Goal: Task Accomplishment & Management: Manage account settings

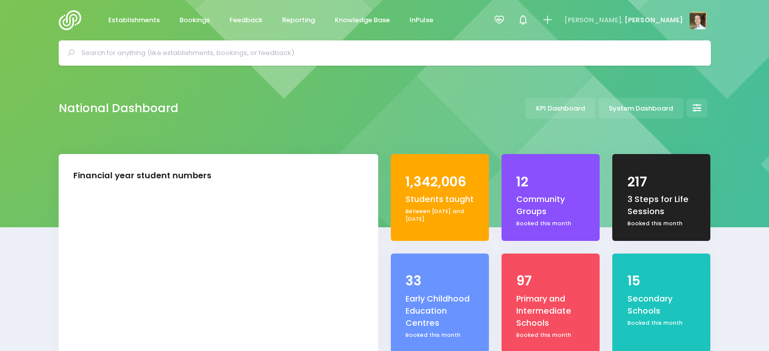
select select "5"
click at [623, 25] on span "[PERSON_NAME]," at bounding box center [593, 20] width 59 height 10
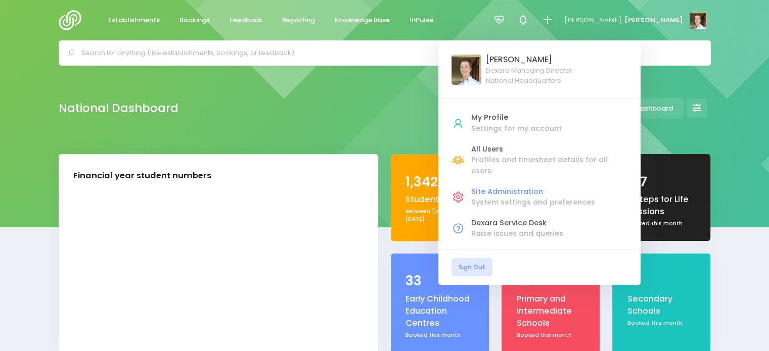
click at [566, 187] on div "Site Administration" at bounding box center [549, 192] width 156 height 11
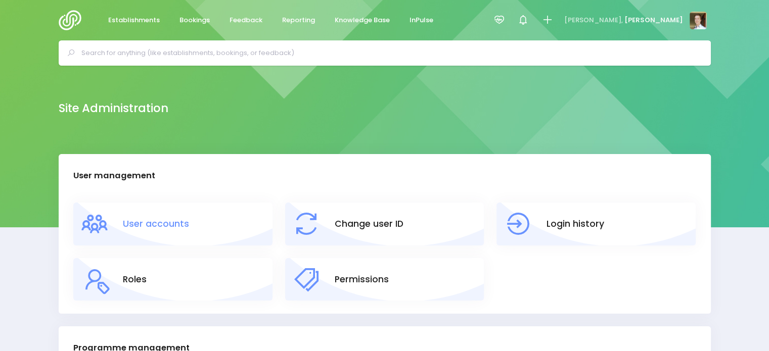
click at [168, 224] on link "User accounts" at bounding box center [156, 223] width 66 height 13
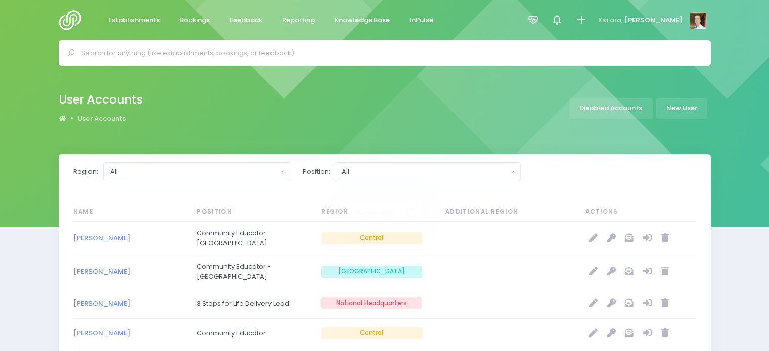
select select "20"
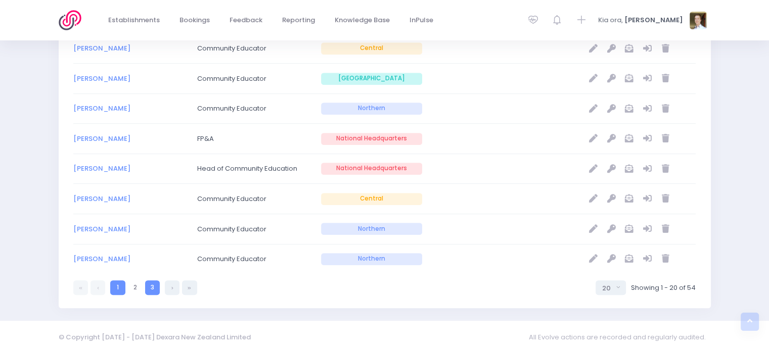
click at [152, 287] on link "3" at bounding box center [152, 288] width 15 height 15
select select "20"
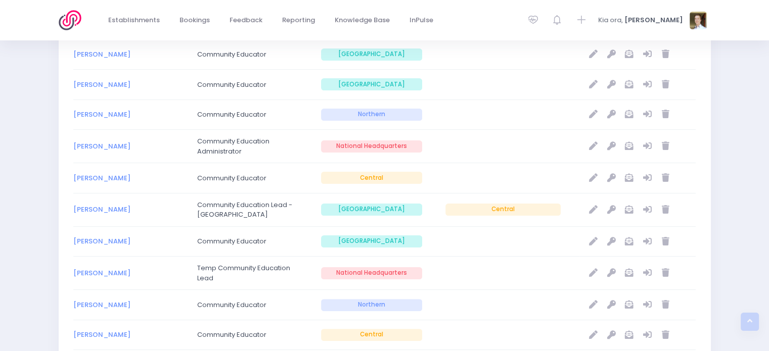
scroll to position [212, 0]
click at [597, 178] on icon "null" at bounding box center [593, 178] width 9 height 9
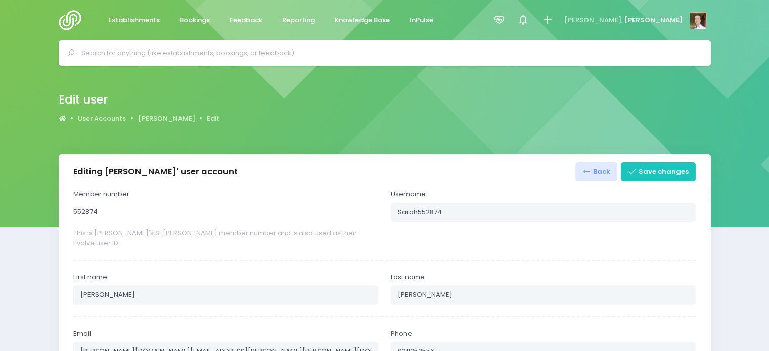
select select
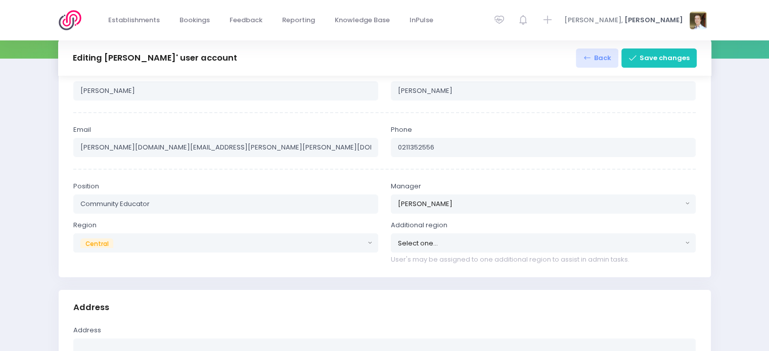
scroll to position [182, 0]
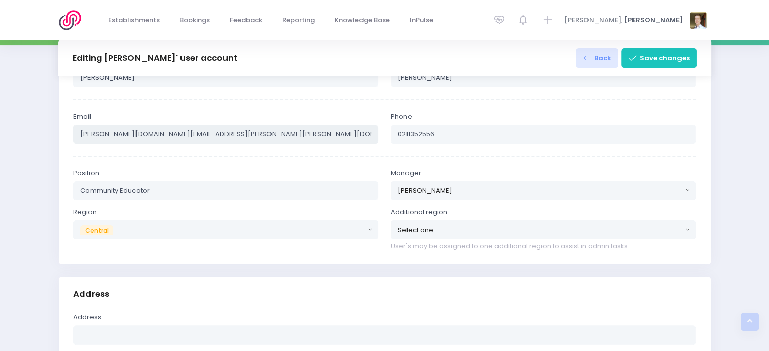
drag, startPoint x: 204, startPoint y: 129, endPoint x: 0, endPoint y: 118, distance: 204.5
paste input "d"
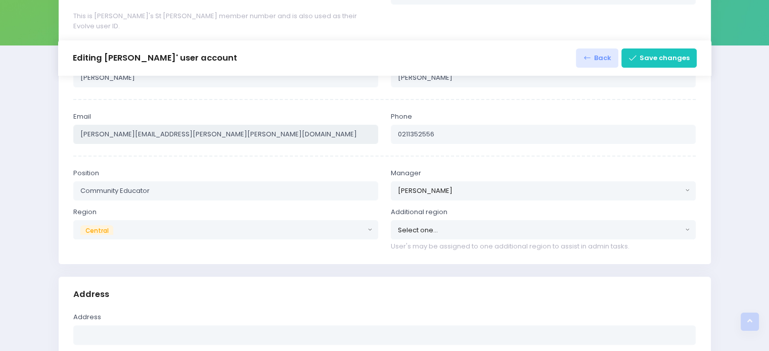
scroll to position [22, 0]
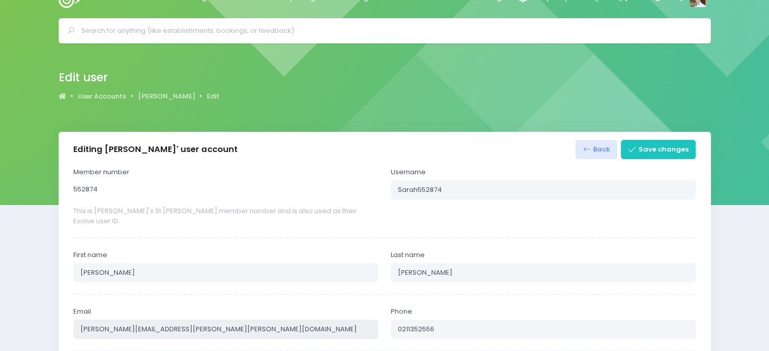
type input "sarah.rodgers@stjohn.org.nz"
click at [405, 263] on input "Rogers" at bounding box center [543, 272] width 305 height 19
type input "Rodgers"
click at [657, 154] on button "Save changes" at bounding box center [658, 149] width 75 height 19
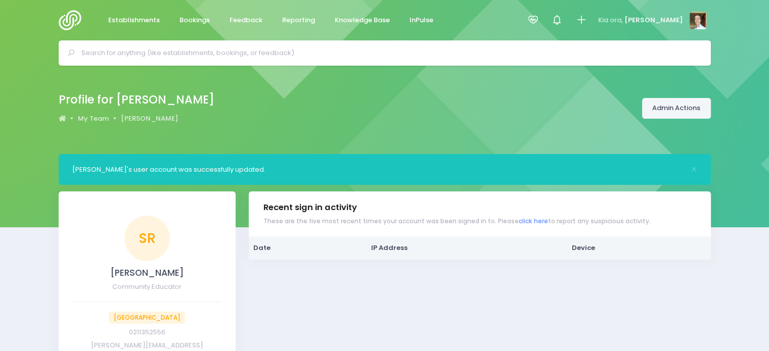
click at [687, 114] on link "Admin Actions" at bounding box center [676, 108] width 69 height 21
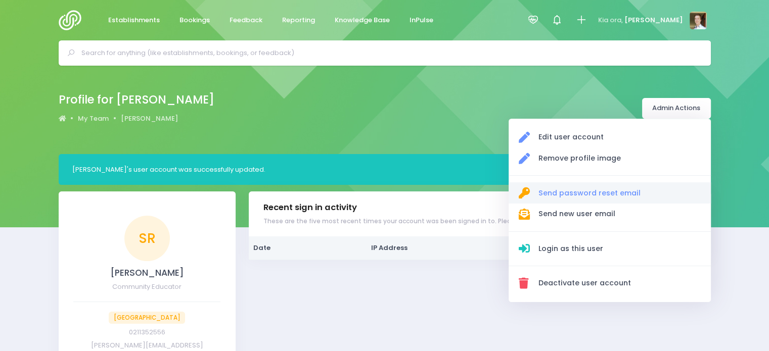
click at [634, 196] on span "Send password reset email" at bounding box center [619, 193] width 163 height 11
